Goal: Navigation & Orientation: Find specific page/section

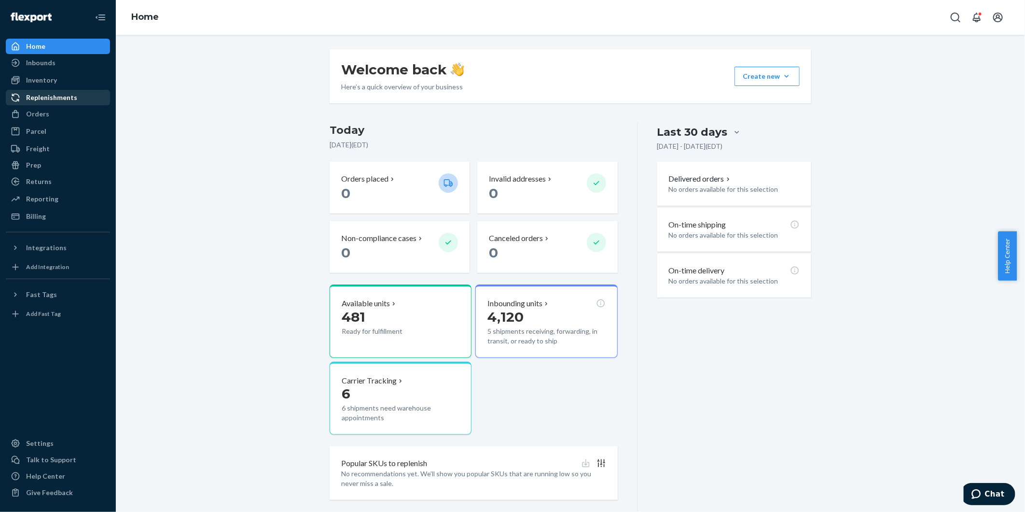
click at [36, 98] on div "Replenishments" at bounding box center [51, 98] width 51 height 10
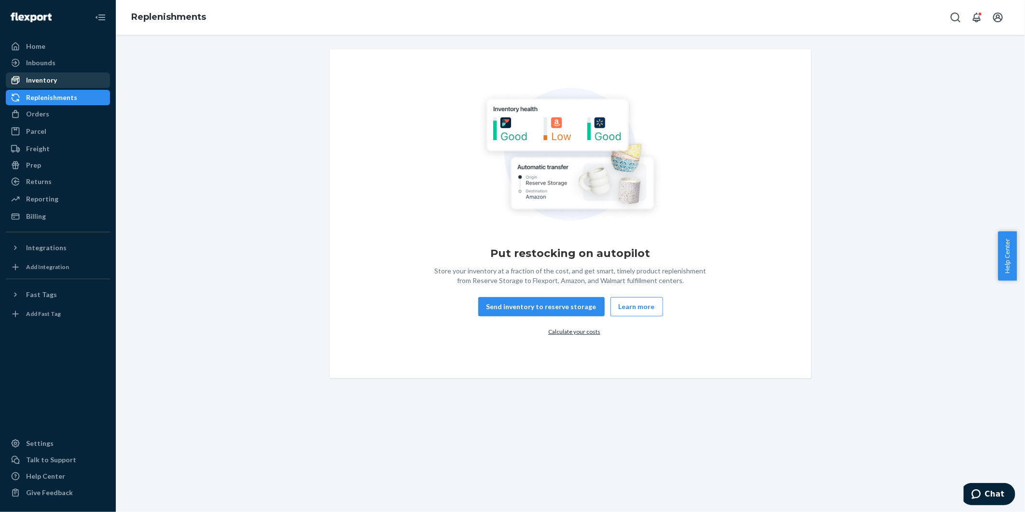
click at [50, 76] on div "Inventory" at bounding box center [41, 80] width 31 height 10
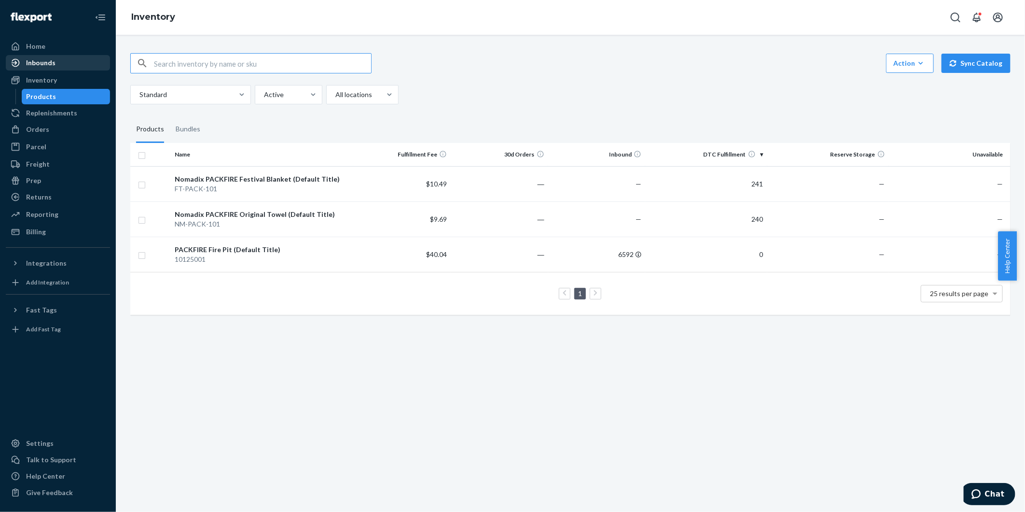
click at [51, 66] on div "Inbounds" at bounding box center [40, 63] width 29 height 10
